Goal: Find specific page/section: Find specific page/section

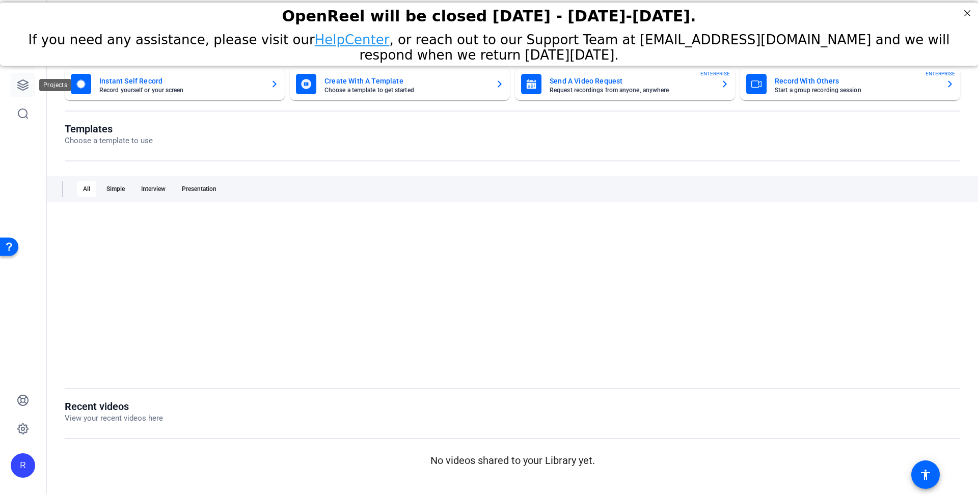
click at [25, 91] on link at bounding box center [23, 85] width 24 height 24
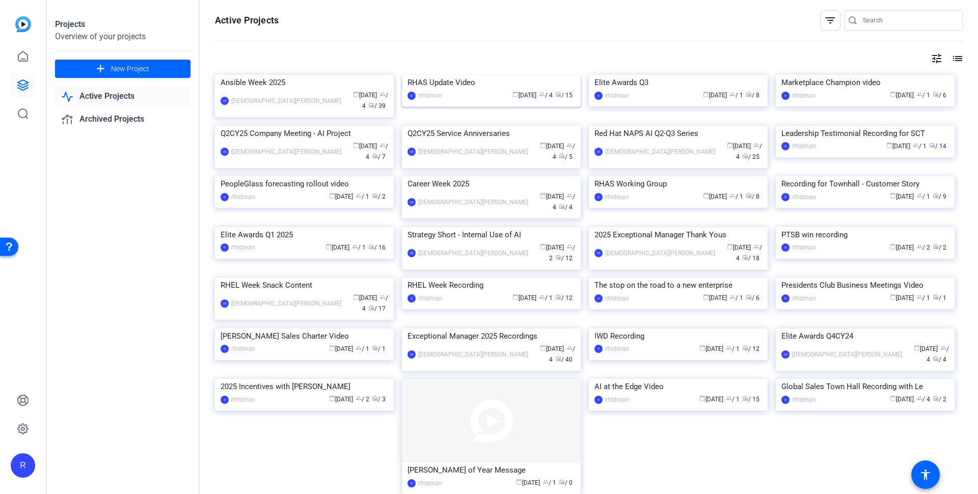
click at [451, 90] on div "RHAS Update Video" at bounding box center [492, 82] width 168 height 15
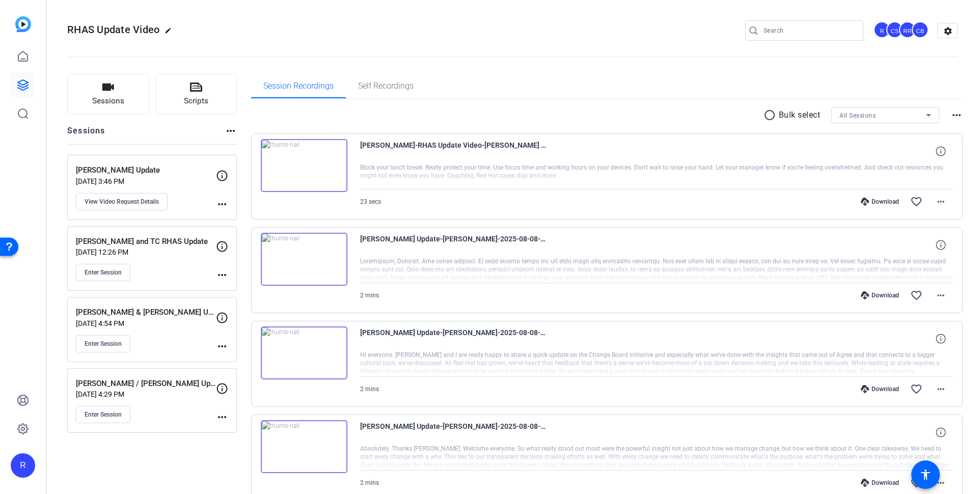
click at [93, 168] on p "[PERSON_NAME] Update" at bounding box center [146, 171] width 140 height 12
